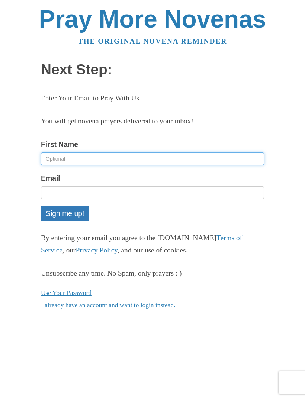
click at [77, 155] on input "First Name" at bounding box center [152, 158] width 223 height 13
type input "[PERSON_NAME]"
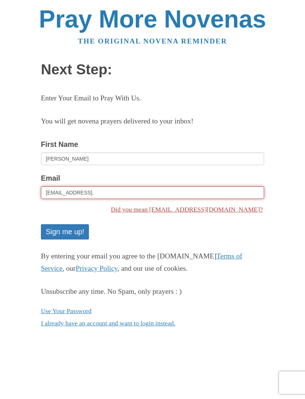
type input "[EMAIL_ADDRESS]."
click at [82, 226] on button "Sign me up!" at bounding box center [65, 231] width 48 height 15
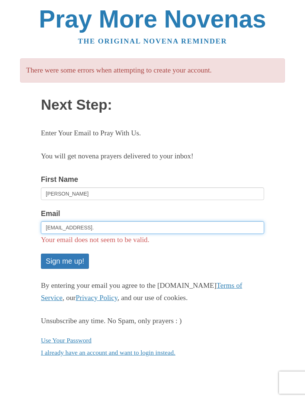
click at [87, 226] on input "siobhob10@icloud." at bounding box center [152, 227] width 223 height 13
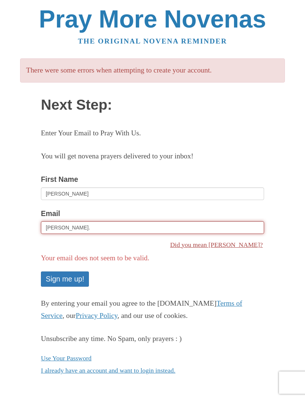
click at [81, 226] on input "siobho." at bounding box center [152, 227] width 223 height 13
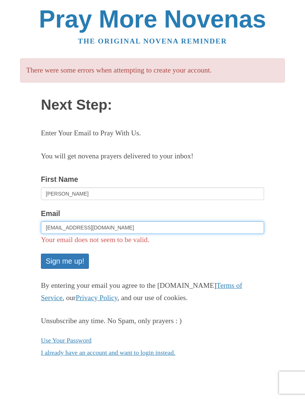
type input "siobhob10@icloud.com"
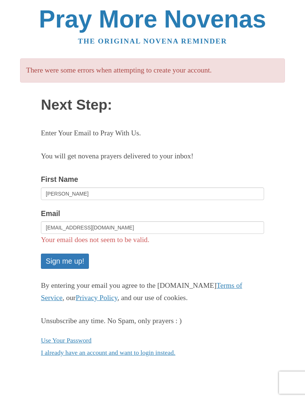
click at [76, 260] on button "Sign me up!" at bounding box center [65, 261] width 48 height 15
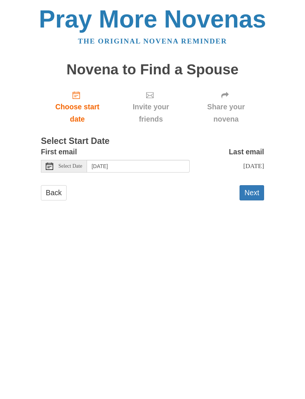
click at [252, 189] on button "Next" at bounding box center [251, 192] width 25 height 15
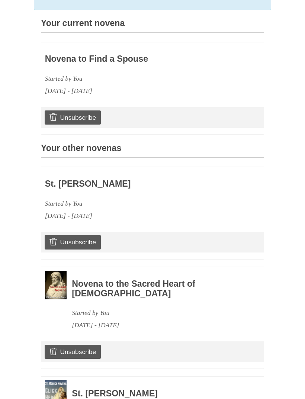
scroll to position [263, 0]
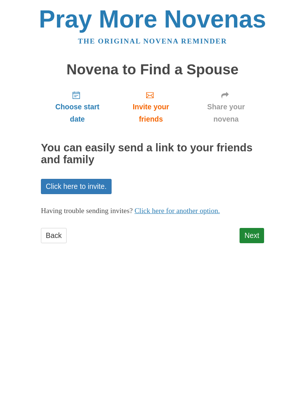
click at [255, 231] on link "Next" at bounding box center [251, 235] width 25 height 15
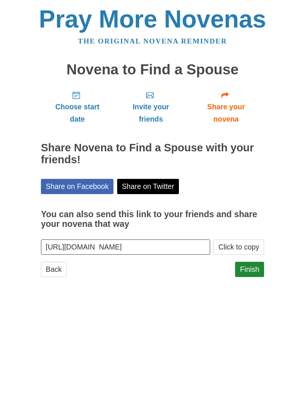
click at [253, 264] on link "Finish" at bounding box center [249, 269] width 29 height 15
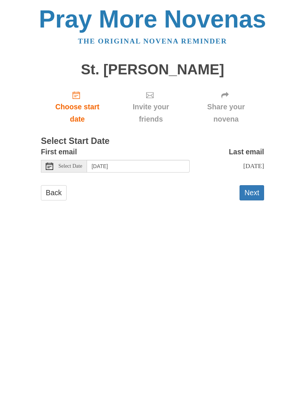
click at [251, 190] on button "Next" at bounding box center [251, 192] width 25 height 15
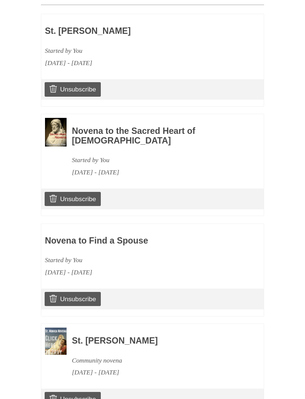
scroll to position [361, 0]
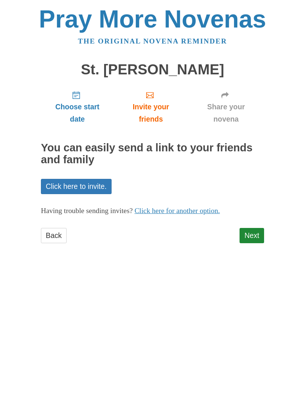
click at [251, 230] on link "Next" at bounding box center [251, 235] width 25 height 15
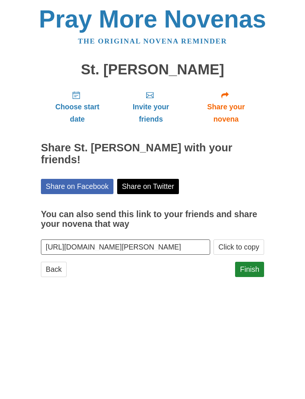
click at [250, 262] on link "Finish" at bounding box center [249, 269] width 29 height 15
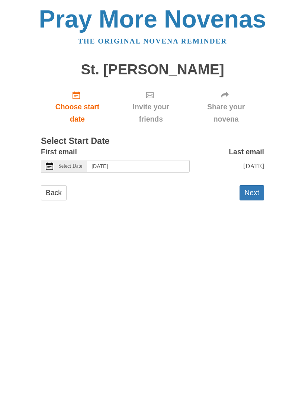
click at [253, 189] on button "Next" at bounding box center [251, 192] width 25 height 15
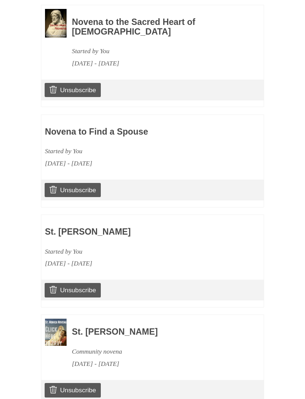
scroll to position [460, 0]
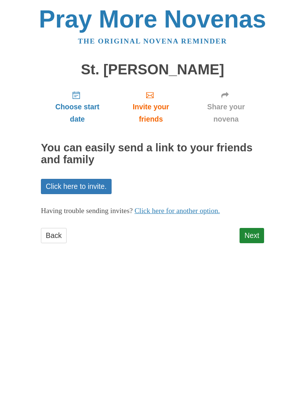
click at [252, 229] on link "Next" at bounding box center [251, 235] width 25 height 15
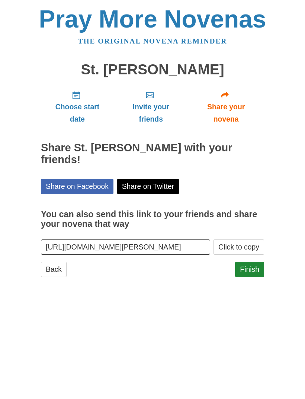
click at [251, 262] on link "Finish" at bounding box center [249, 269] width 29 height 15
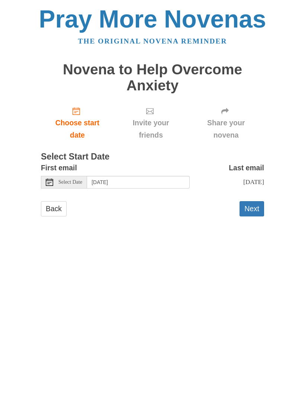
click at [249, 205] on button "Next" at bounding box center [251, 208] width 25 height 15
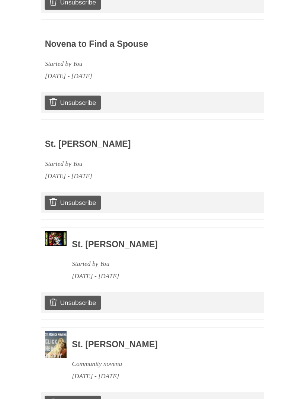
scroll to position [575, 0]
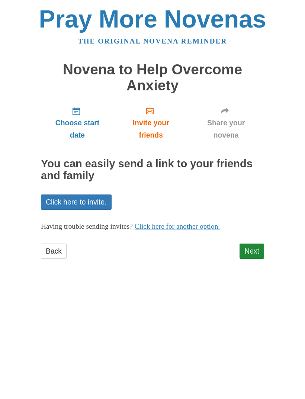
click at [255, 247] on link "Next" at bounding box center [251, 251] width 25 height 15
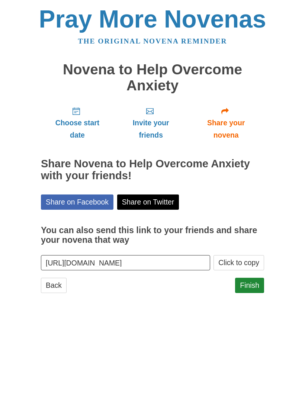
click at [255, 283] on link "Finish" at bounding box center [249, 285] width 29 height 15
